Goal: Task Accomplishment & Management: Use online tool/utility

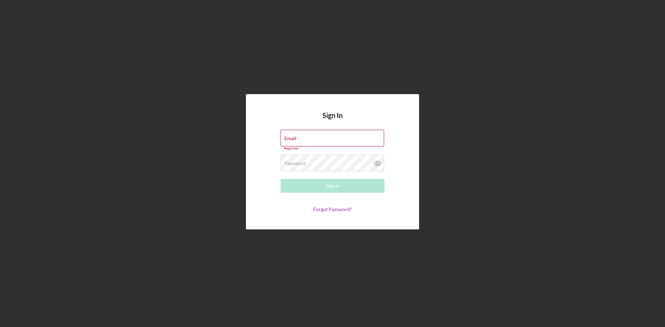
type input "[EMAIL_ADDRESS][DOMAIN_NAME]"
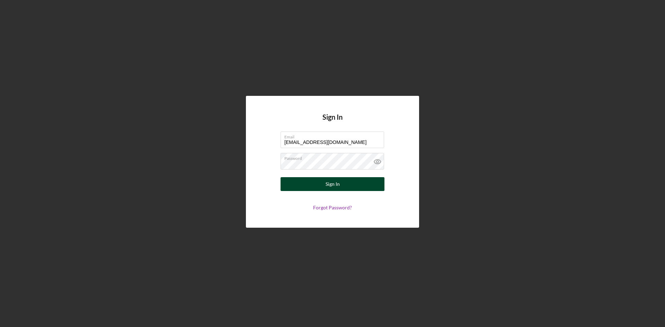
click at [338, 181] on div "Sign In" at bounding box center [332, 184] width 14 height 14
